Goal: Transaction & Acquisition: Purchase product/service

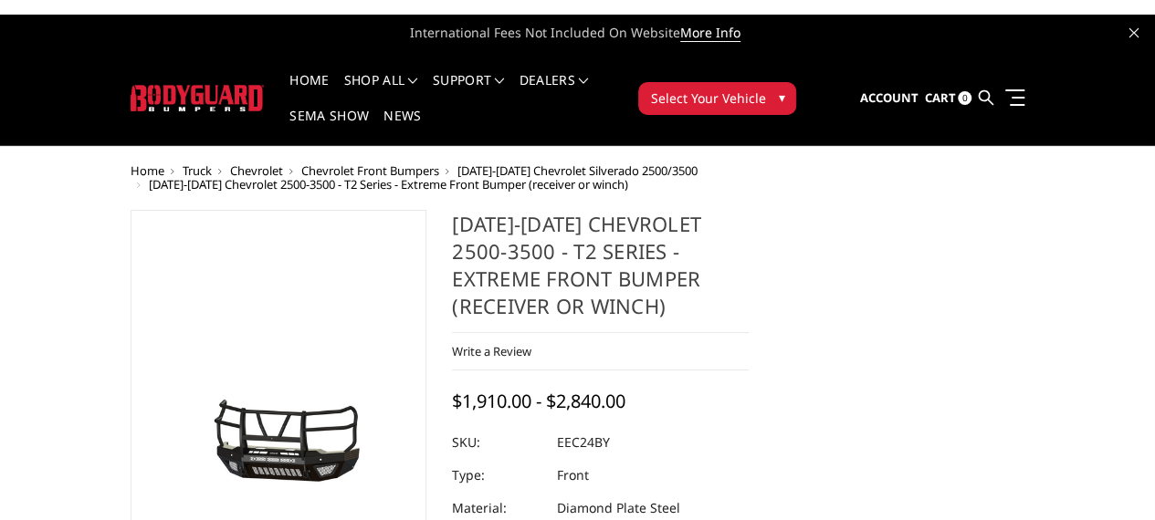
scroll to position [455, 0]
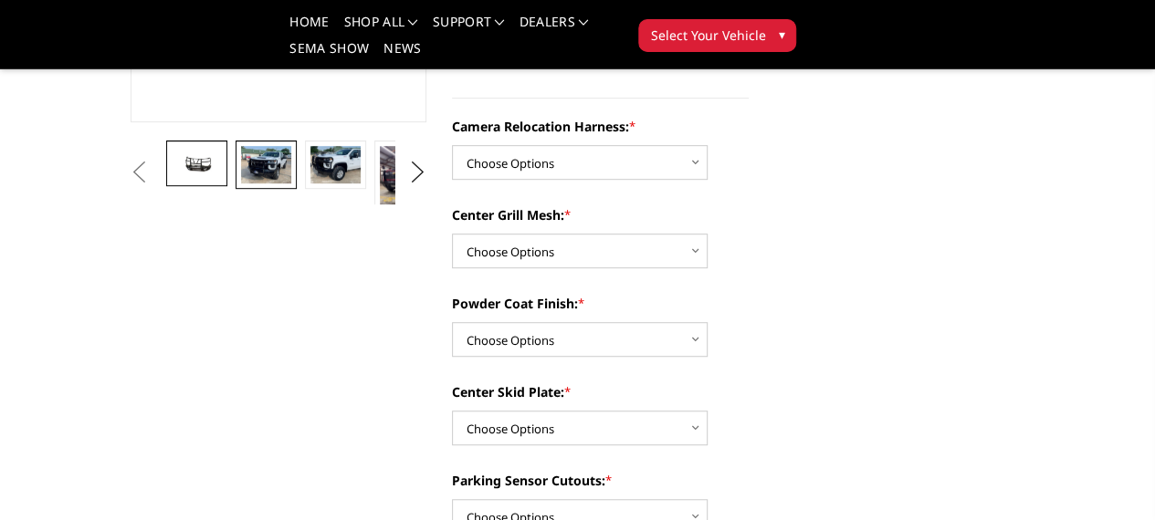
click at [241, 184] on img at bounding box center [265, 164] width 49 height 37
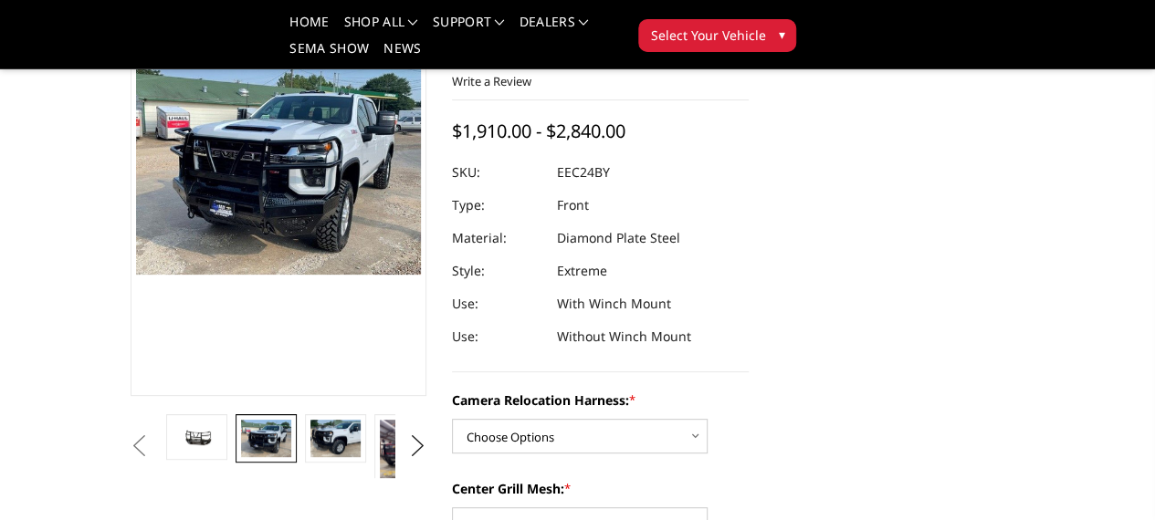
scroll to position [180, 0]
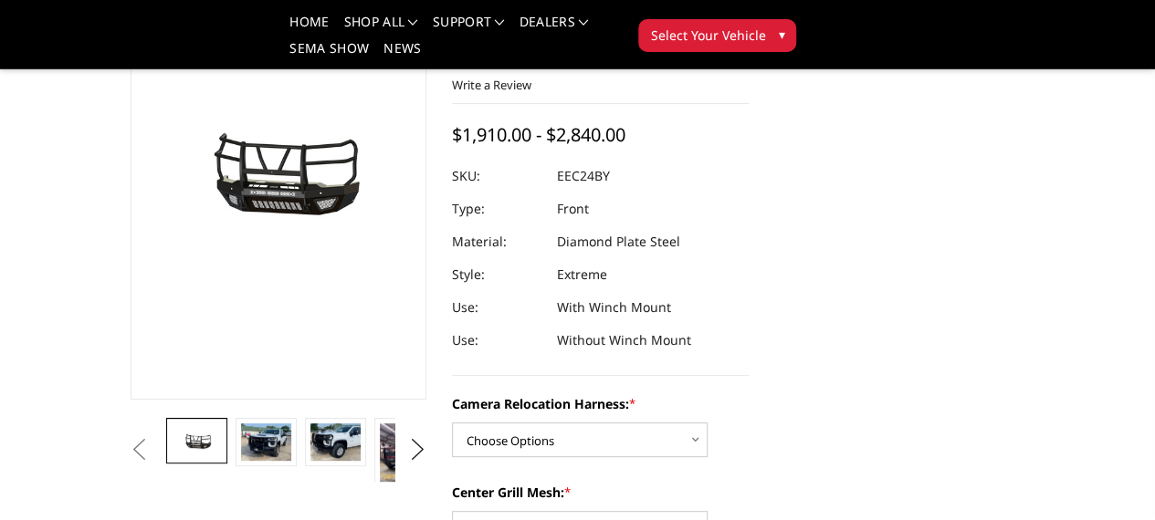
scroll to position [183, 0]
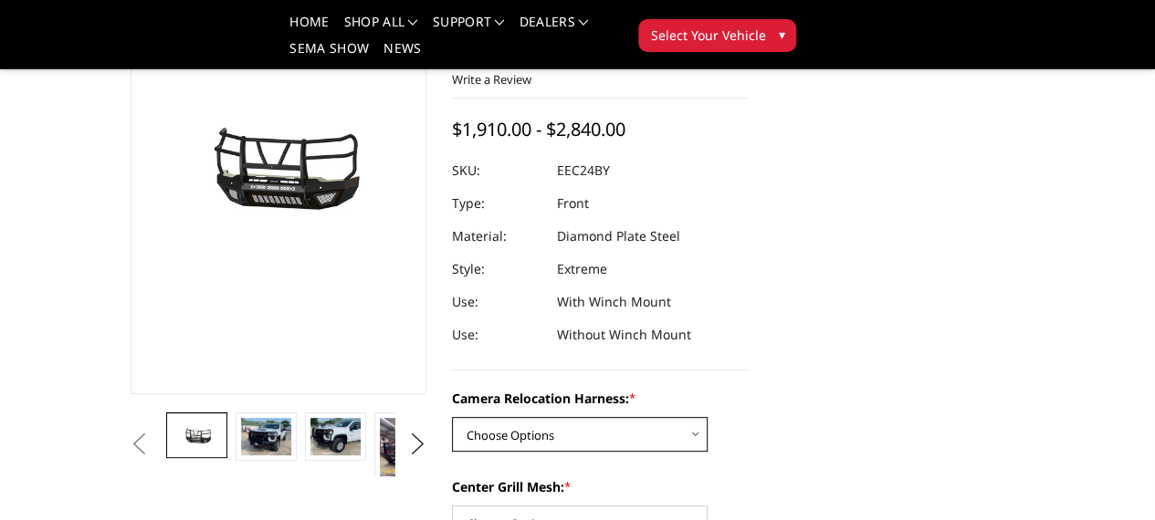
click at [689, 417] on select "Choose Options Without camera harness With camera harness" at bounding box center [580, 434] width 256 height 35
select select "3732"
click at [452, 417] on select "Choose Options Without camera harness With camera harness" at bounding box center [580, 434] width 256 height 35
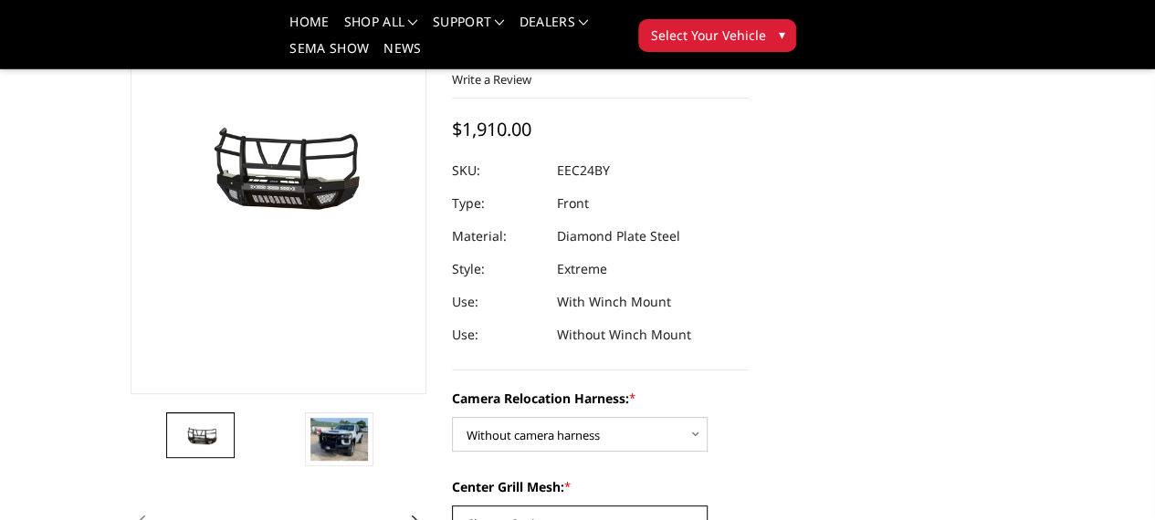
click at [699, 506] on select "Choose Options Without expanded metal With expanded metal" at bounding box center [580, 523] width 256 height 35
select select "3729"
click at [452, 506] on select "Choose Options Without expanded metal With expanded metal" at bounding box center [580, 523] width 256 height 35
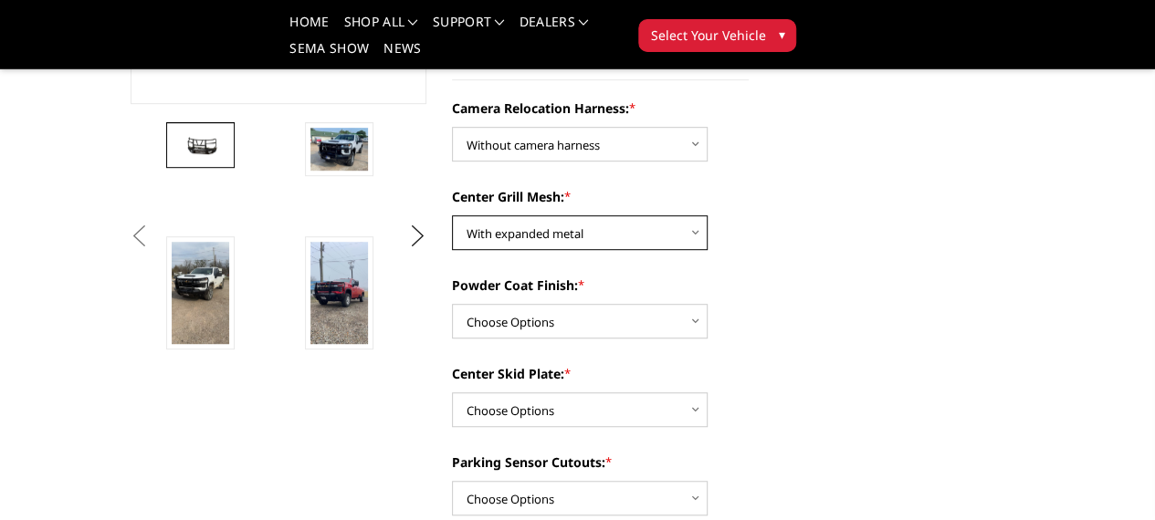
scroll to position [475, 0]
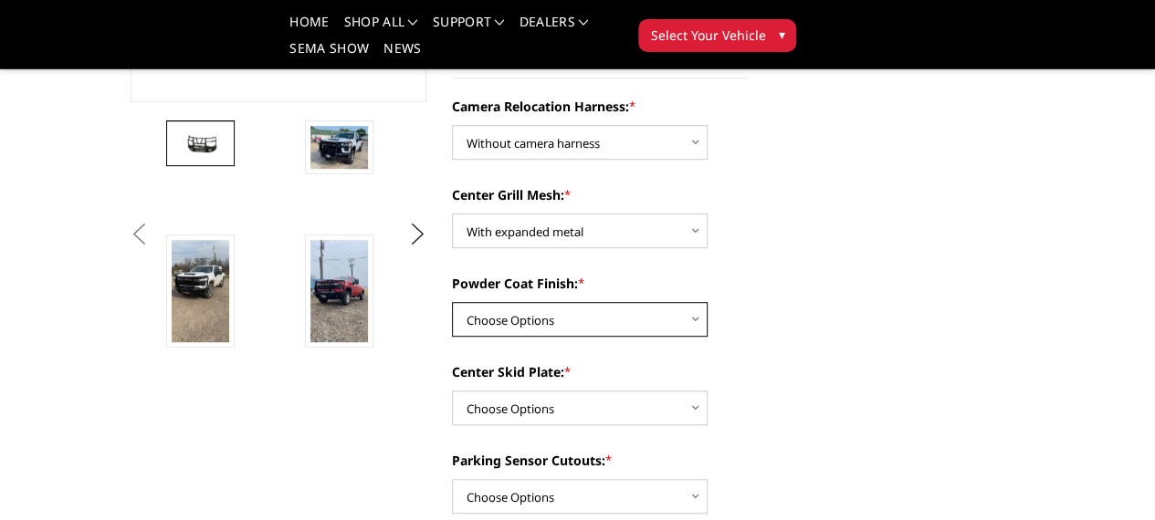
click at [688, 302] on select "Choose Options Textured Black Powder Coat Gloss Black Powder Coat Bare Metal" at bounding box center [580, 319] width 256 height 35
click at [452, 302] on select "Choose Options Textured Black Powder Coat Gloss Black Powder Coat Bare Metal" at bounding box center [580, 319] width 256 height 35
click at [689, 302] on select "Choose Options Textured Black Powder Coat Gloss Black Powder Coat Bare Metal" at bounding box center [580, 319] width 256 height 35
click at [452, 302] on select "Choose Options Textured Black Powder Coat Gloss Black Powder Coat Bare Metal" at bounding box center [580, 319] width 256 height 35
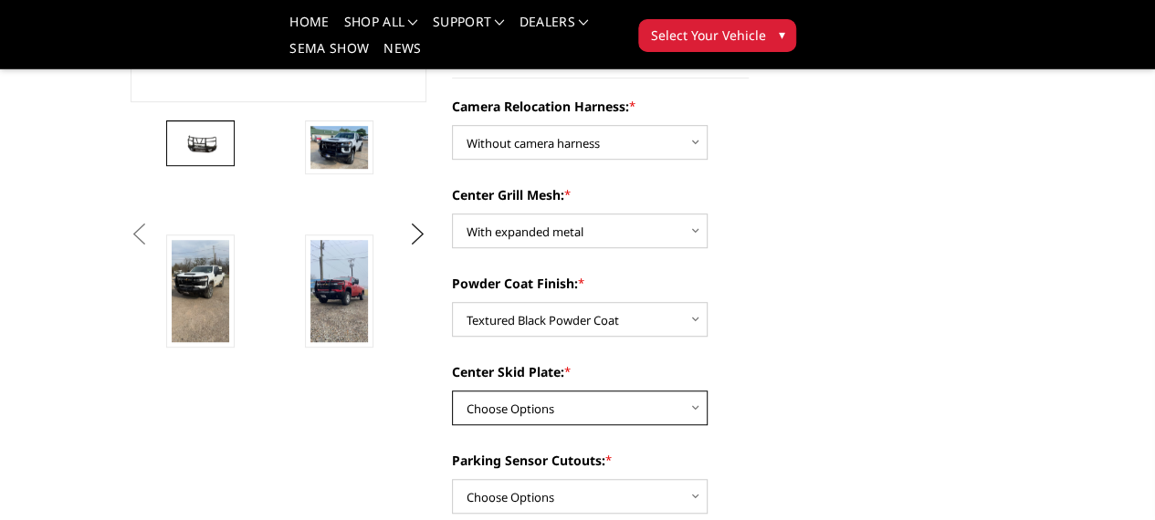
click at [692, 391] on select "Choose Options Winch Mount Skid Plate Standard Skid Plate (included) 2" Receive…" at bounding box center [580, 408] width 256 height 35
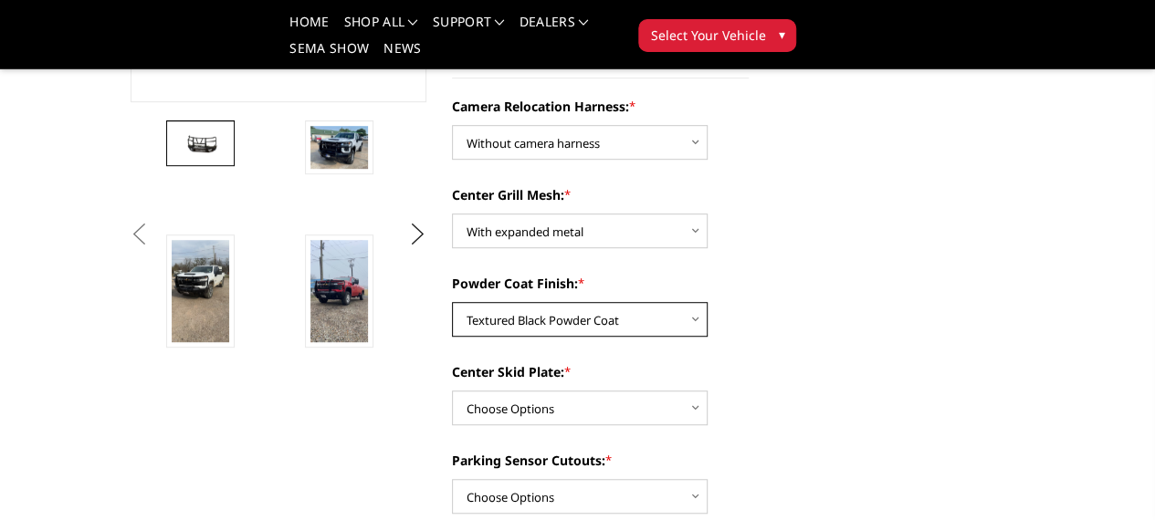
click at [693, 302] on select "Choose Options Textured Black Powder Coat Gloss Black Powder Coat Bare Metal" at bounding box center [580, 319] width 256 height 35
select select "3727"
click at [452, 302] on select "Choose Options Textured Black Powder Coat Gloss Black Powder Coat Bare Metal" at bounding box center [580, 319] width 256 height 35
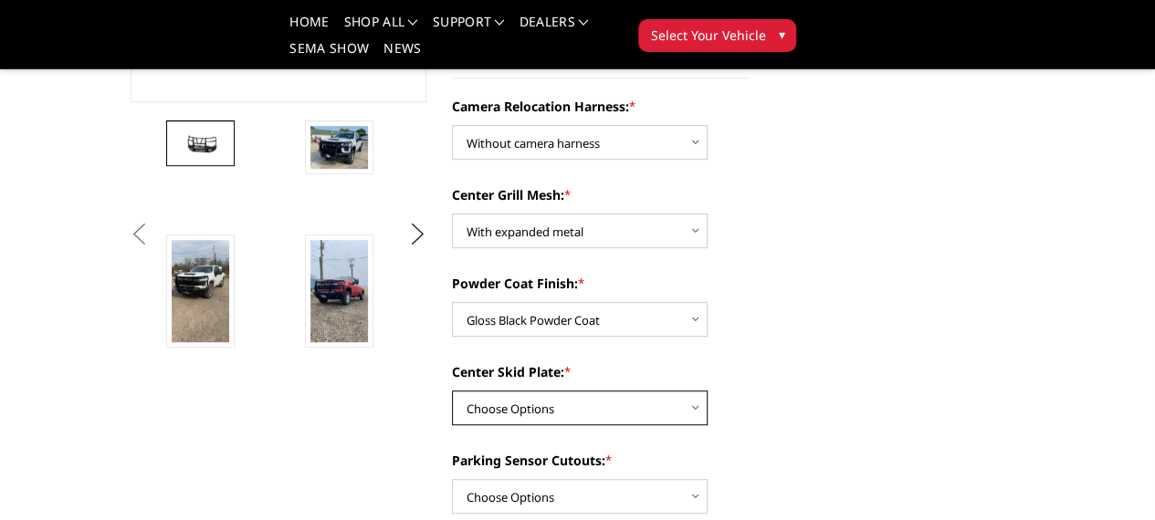
click at [689, 391] on select "Choose Options Winch Mount Skid Plate Standard Skid Plate (included) 2" Receive…" at bounding box center [580, 408] width 256 height 35
select select "3725"
click at [452, 391] on select "Choose Options Winch Mount Skid Plate Standard Skid Plate (included) 2" Receive…" at bounding box center [580, 408] width 256 height 35
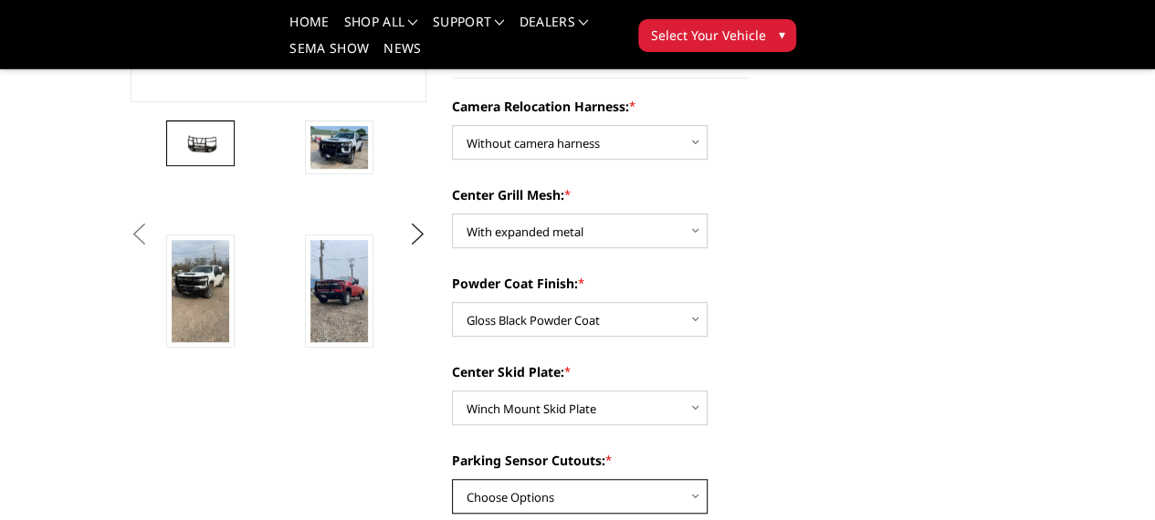
click at [689, 479] on select "Choose Options Yes - With Parking Sensor Cutouts" at bounding box center [580, 496] width 256 height 35
select select "3722"
click at [452, 479] on select "Choose Options Yes - With Parking Sensor Cutouts" at bounding box center [580, 496] width 256 height 35
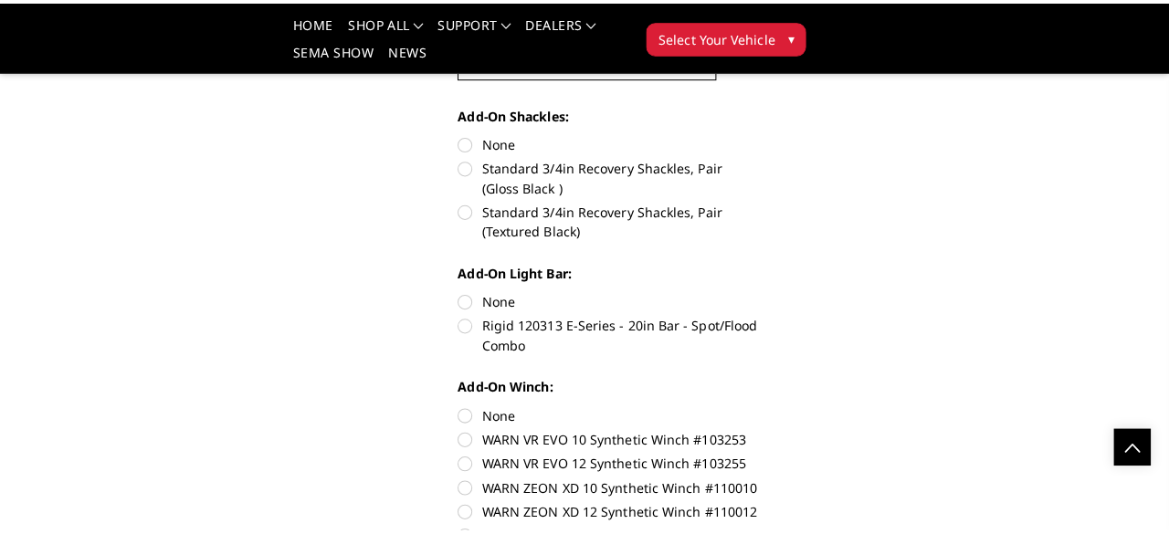
scroll to position [1368, 0]
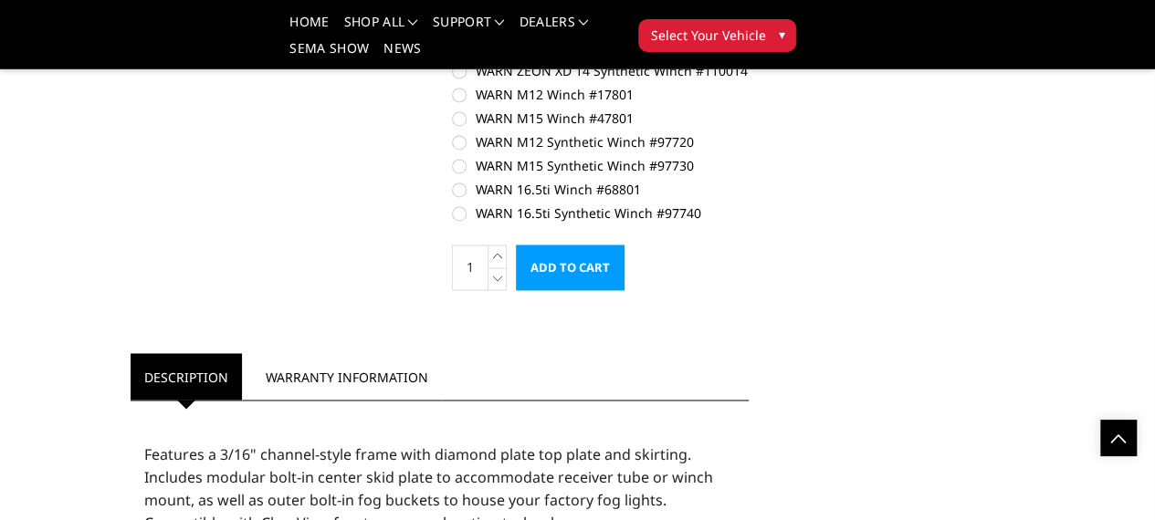
click at [625, 245] on input "Add to Cart" at bounding box center [570, 268] width 109 height 46
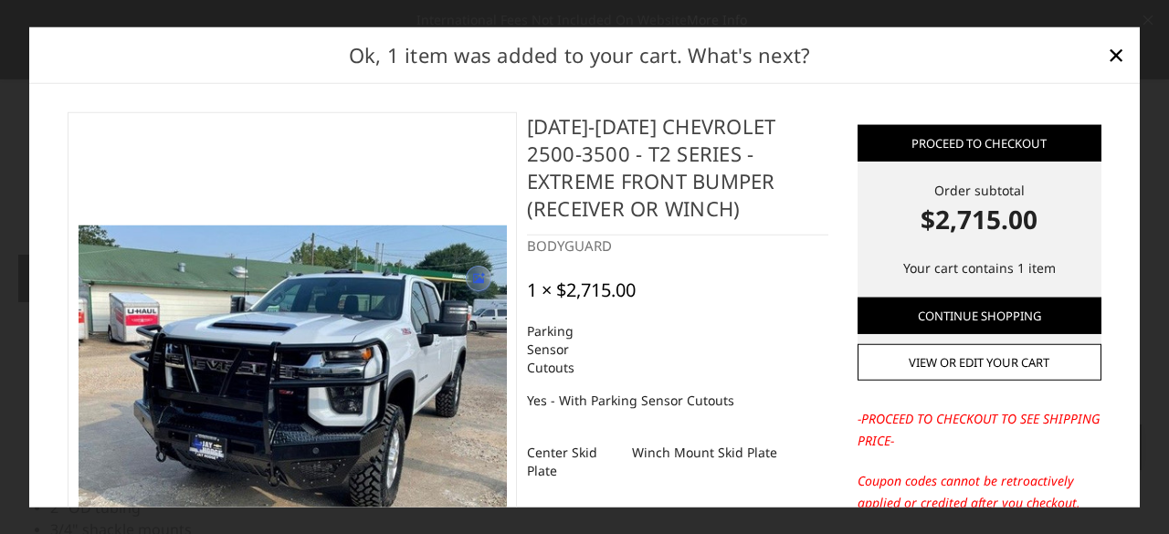
click at [226, 401] on img at bounding box center [293, 386] width 428 height 321
click at [728, 247] on div "BODYGUARD" at bounding box center [678, 246] width 302 height 21
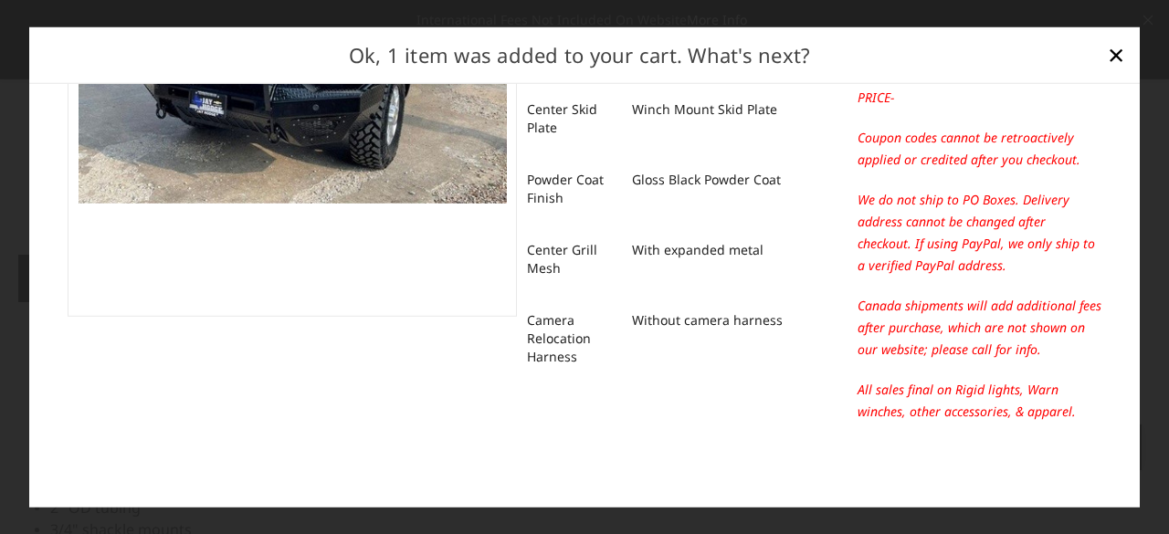
scroll to position [0, 0]
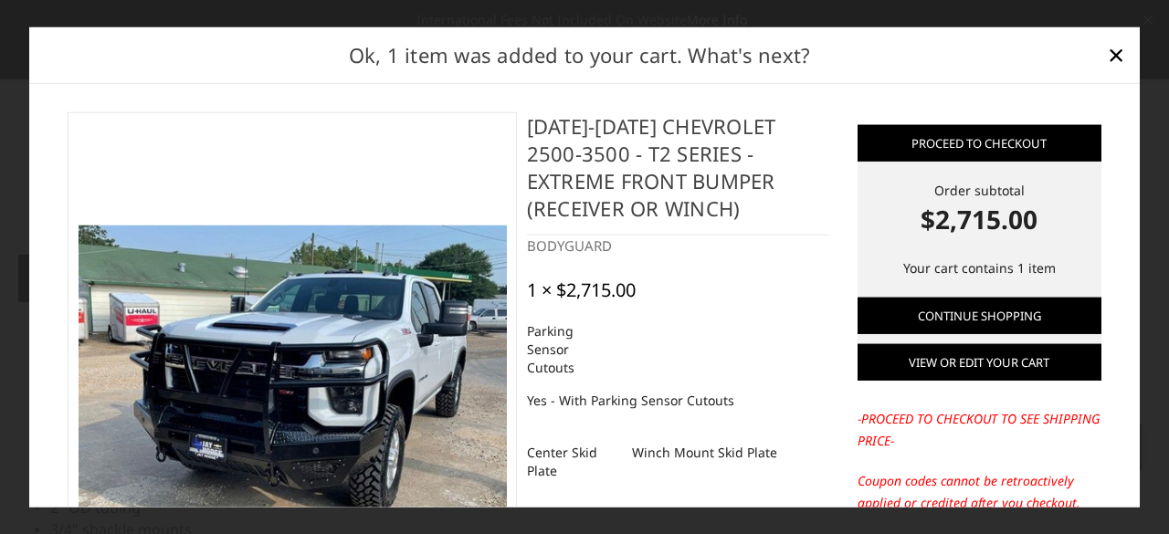
click at [1003, 353] on link "View or edit your cart" at bounding box center [979, 362] width 244 height 37
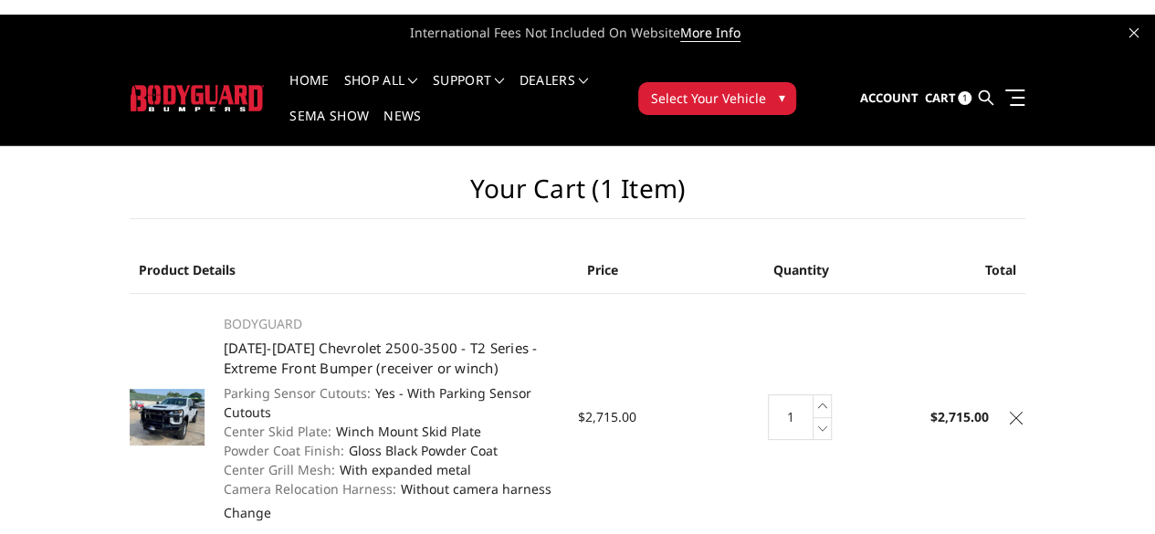
click at [1023, 412] on icon at bounding box center [1016, 418] width 13 height 13
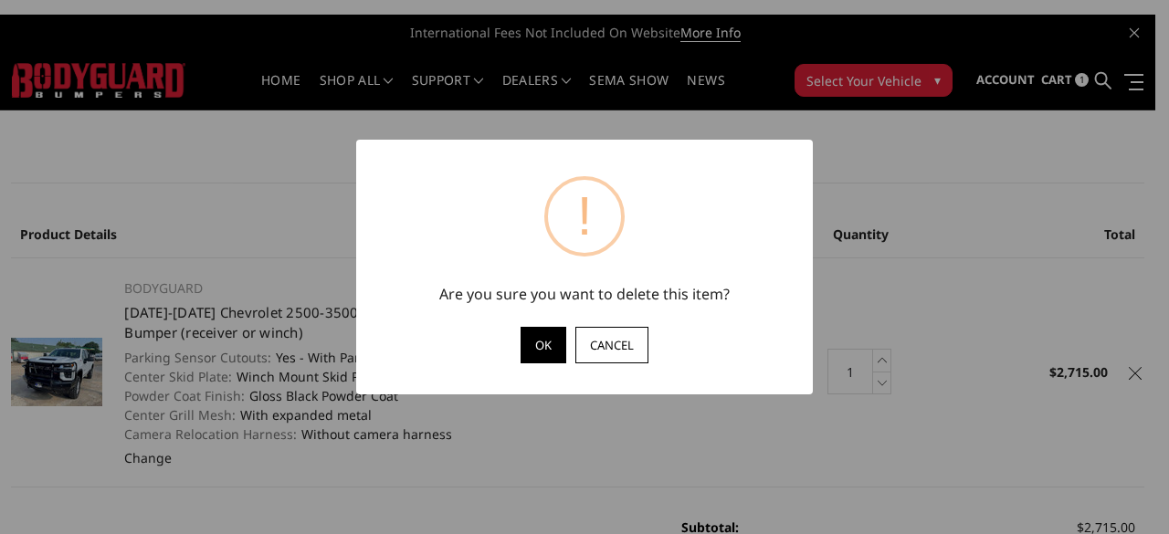
click at [541, 352] on button "OK" at bounding box center [543, 345] width 46 height 37
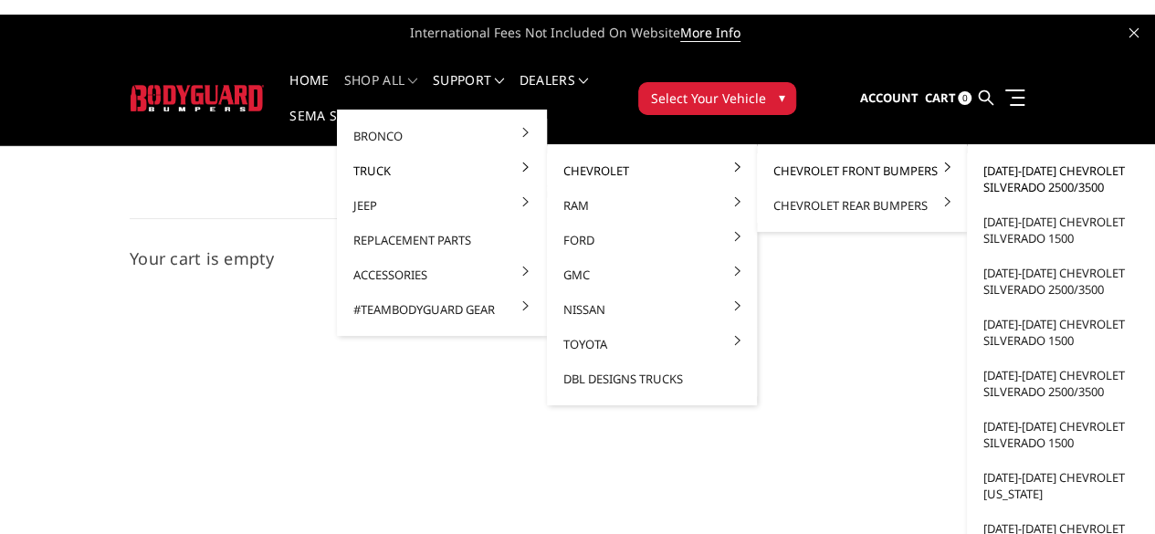
click at [992, 185] on link "[DATE]-[DATE] Chevrolet Silverado 2500/3500" at bounding box center [1071, 178] width 195 height 51
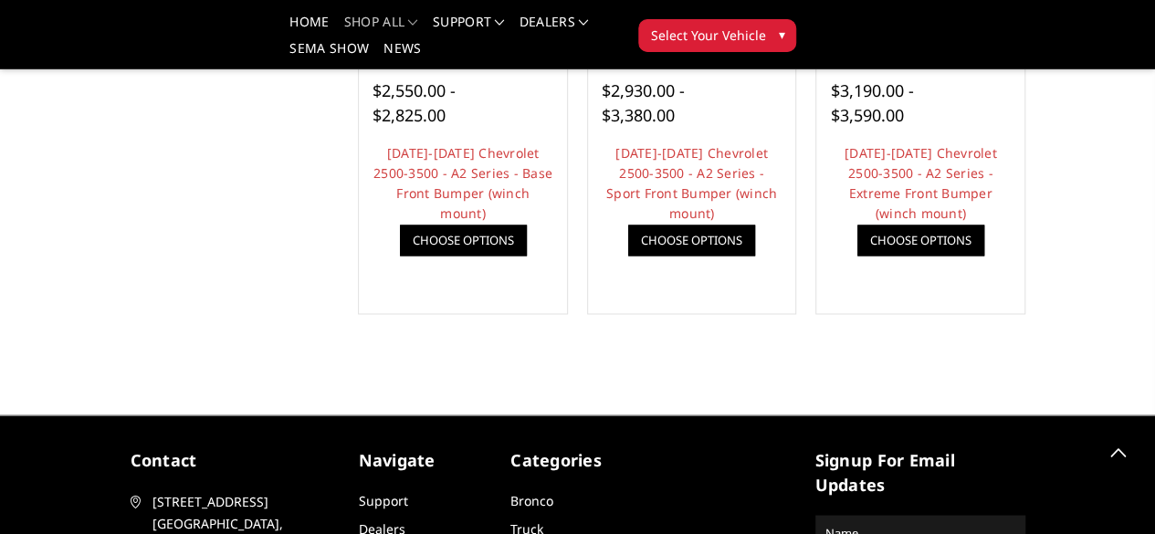
scroll to position [915, 0]
